Goal: Unclear

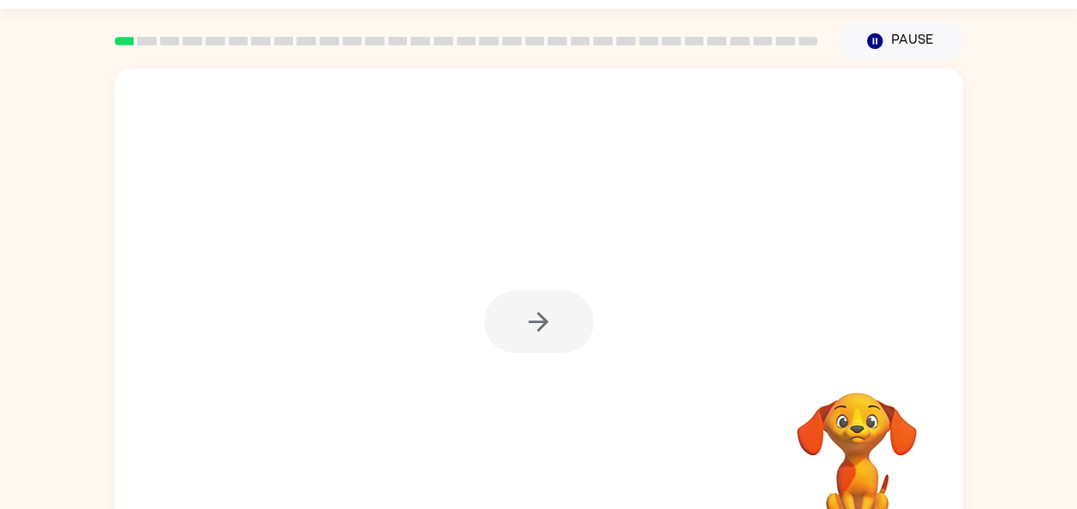
scroll to position [45, 0]
click at [526, 350] on div at bounding box center [539, 321] width 110 height 63
click at [549, 317] on div at bounding box center [539, 321] width 110 height 63
click at [541, 317] on div at bounding box center [539, 321] width 110 height 63
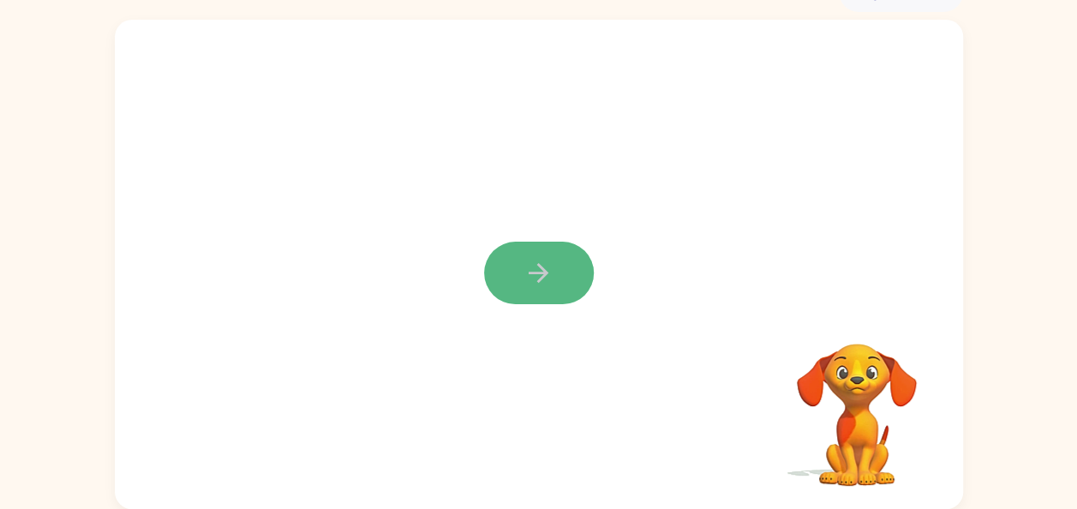
click at [538, 261] on icon "button" at bounding box center [538, 273] width 30 height 30
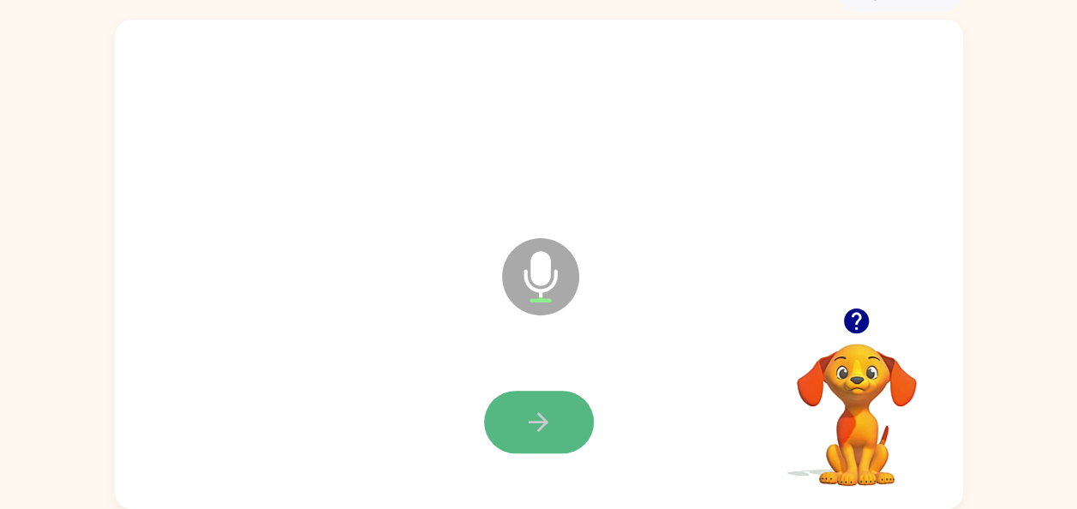
click at [539, 423] on icon "button" at bounding box center [538, 422] width 30 height 30
click at [500, 432] on button "button" at bounding box center [539, 422] width 110 height 63
click at [531, 408] on icon "button" at bounding box center [538, 422] width 30 height 30
click at [554, 415] on button "button" at bounding box center [539, 422] width 110 height 63
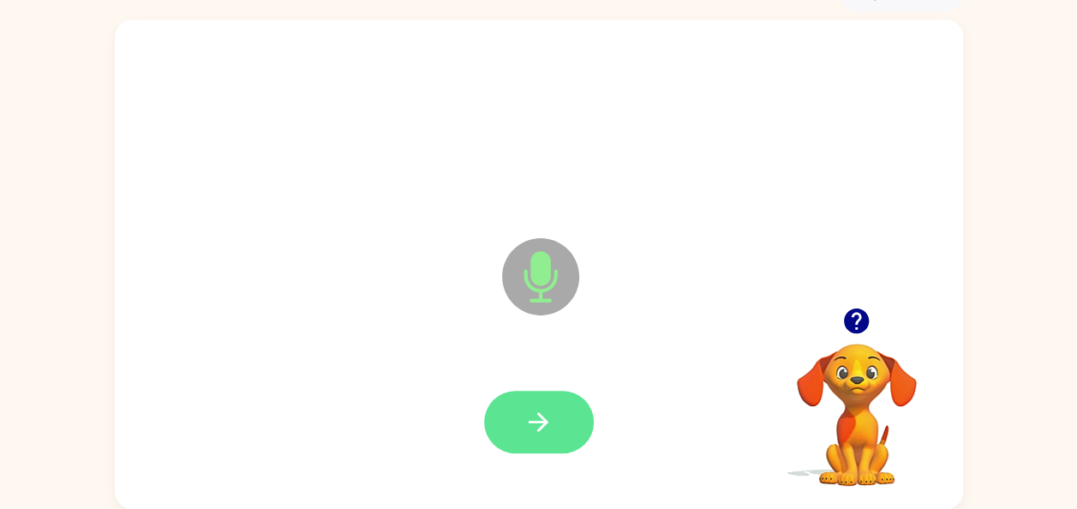
click at [524, 426] on icon "button" at bounding box center [538, 422] width 30 height 30
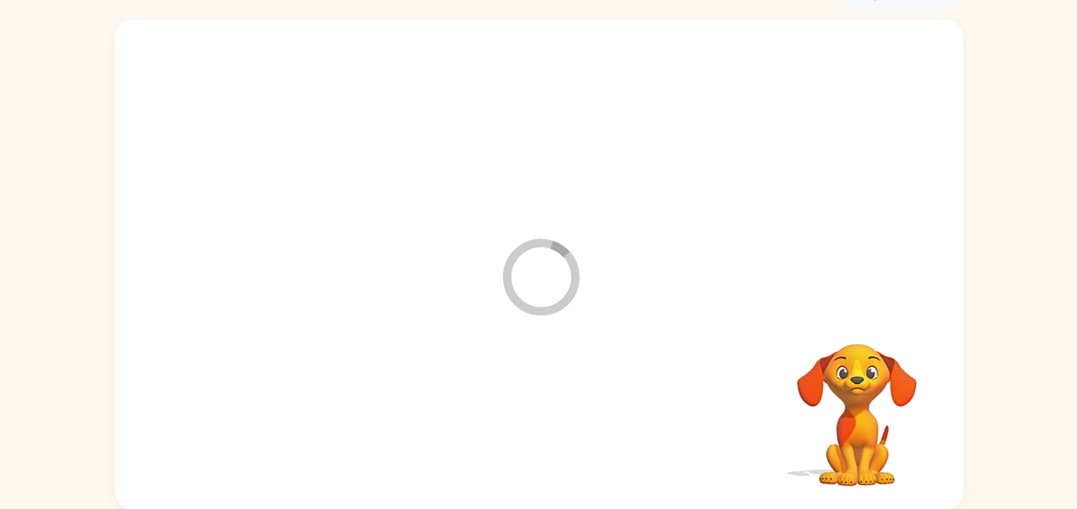
scroll to position [0, 0]
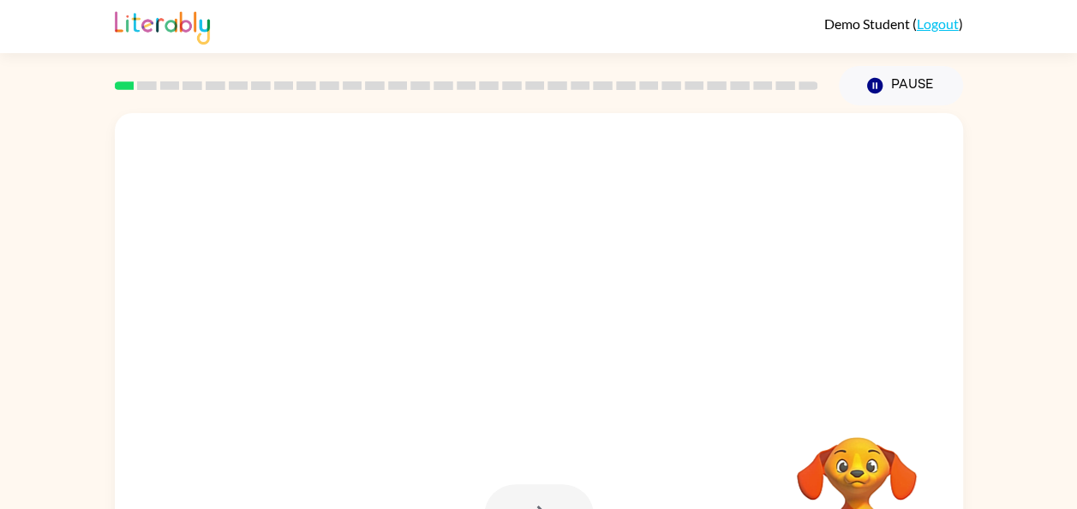
click at [164, 20] on img at bounding box center [162, 26] width 95 height 38
